Goal: Book appointment/travel/reservation

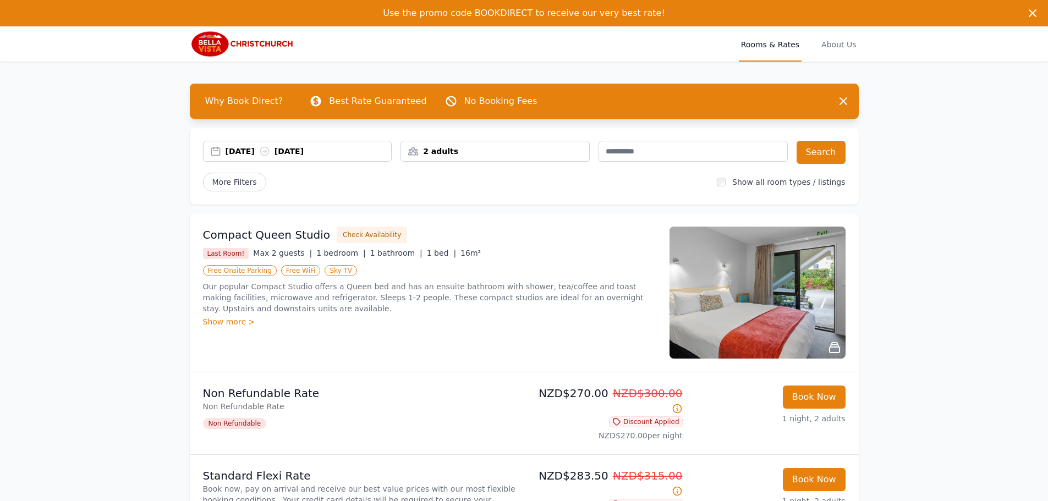
click at [250, 145] on div "13 Feb 2026 14 Feb 2026" at bounding box center [297, 151] width 189 height 21
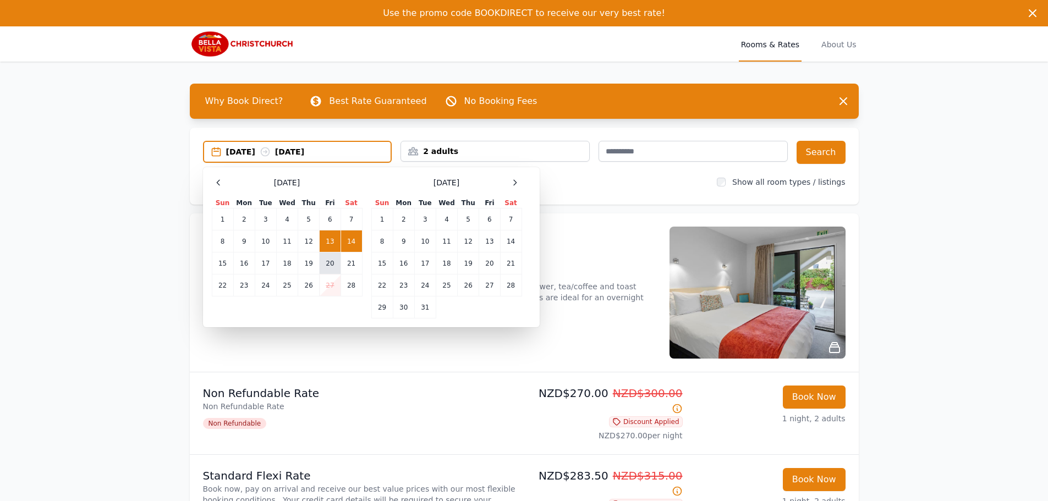
click at [330, 263] on td "20" at bounding box center [330, 263] width 21 height 22
click at [351, 270] on td "21" at bounding box center [350, 263] width 21 height 22
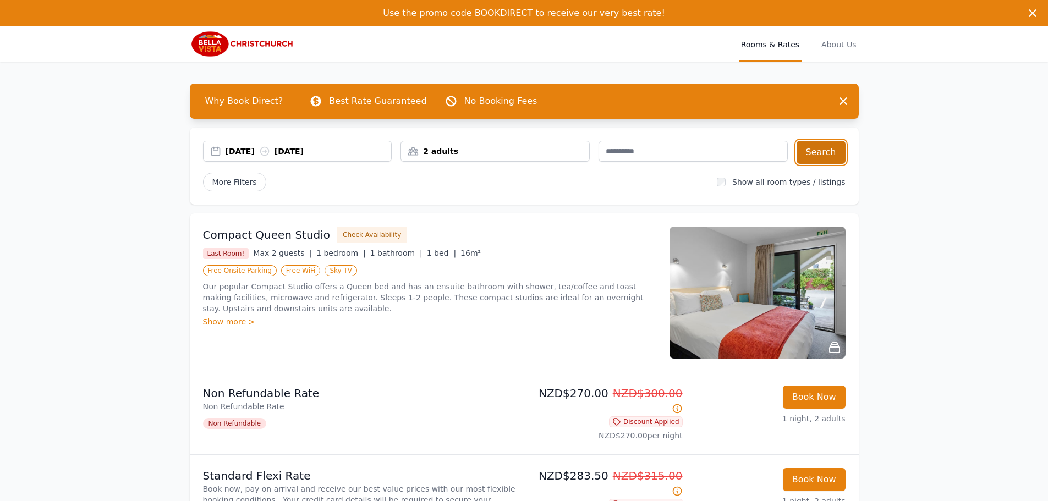
click at [813, 152] on button "Search" at bounding box center [820, 152] width 49 height 23
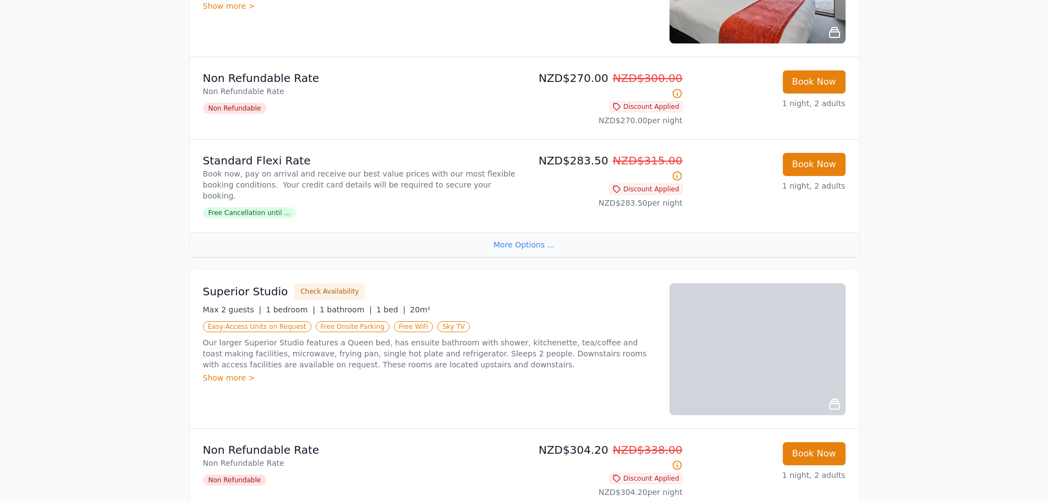
scroll to position [385, 0]
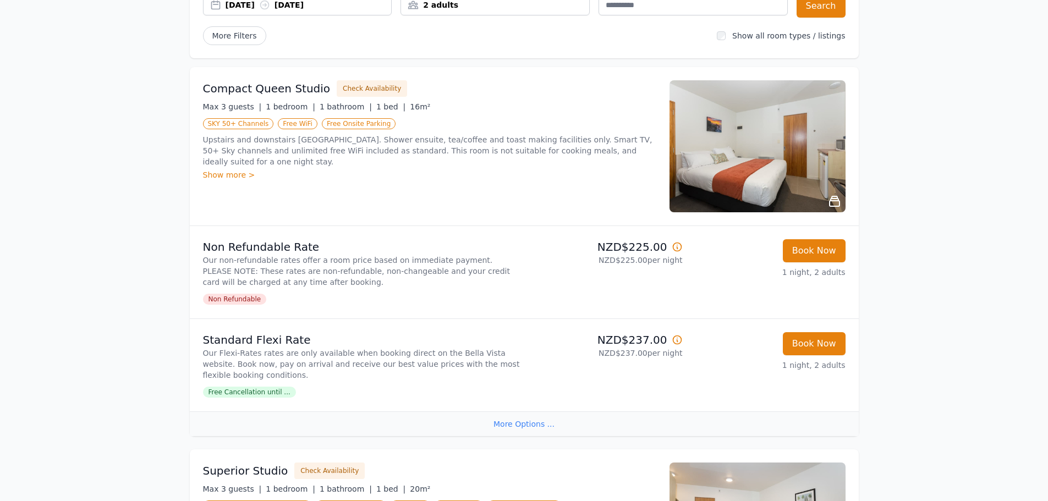
scroll to position [275, 0]
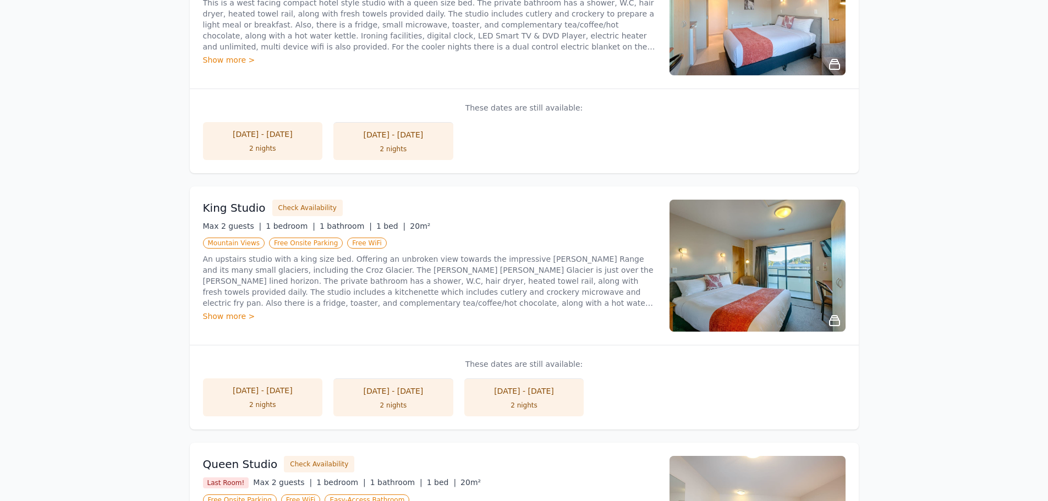
scroll to position [990, 0]
